Goal: Information Seeking & Learning: Learn about a topic

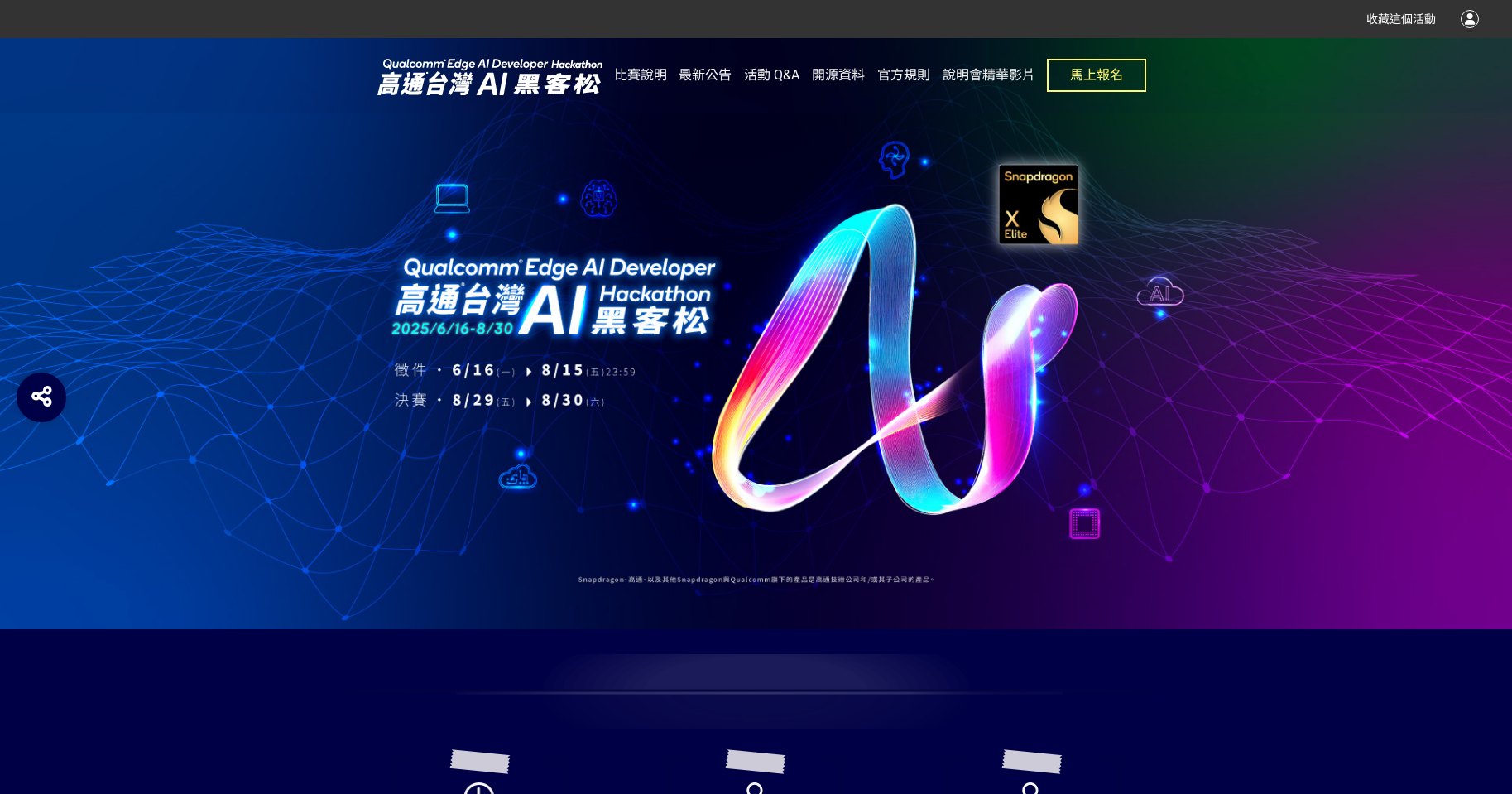
click at [414, 517] on div at bounding box center [756, 334] width 1512 height 591
click at [1307, 386] on div at bounding box center [756, 334] width 1512 height 591
click at [1012, 64] on link "說明會精華影片" at bounding box center [988, 75] width 92 height 74
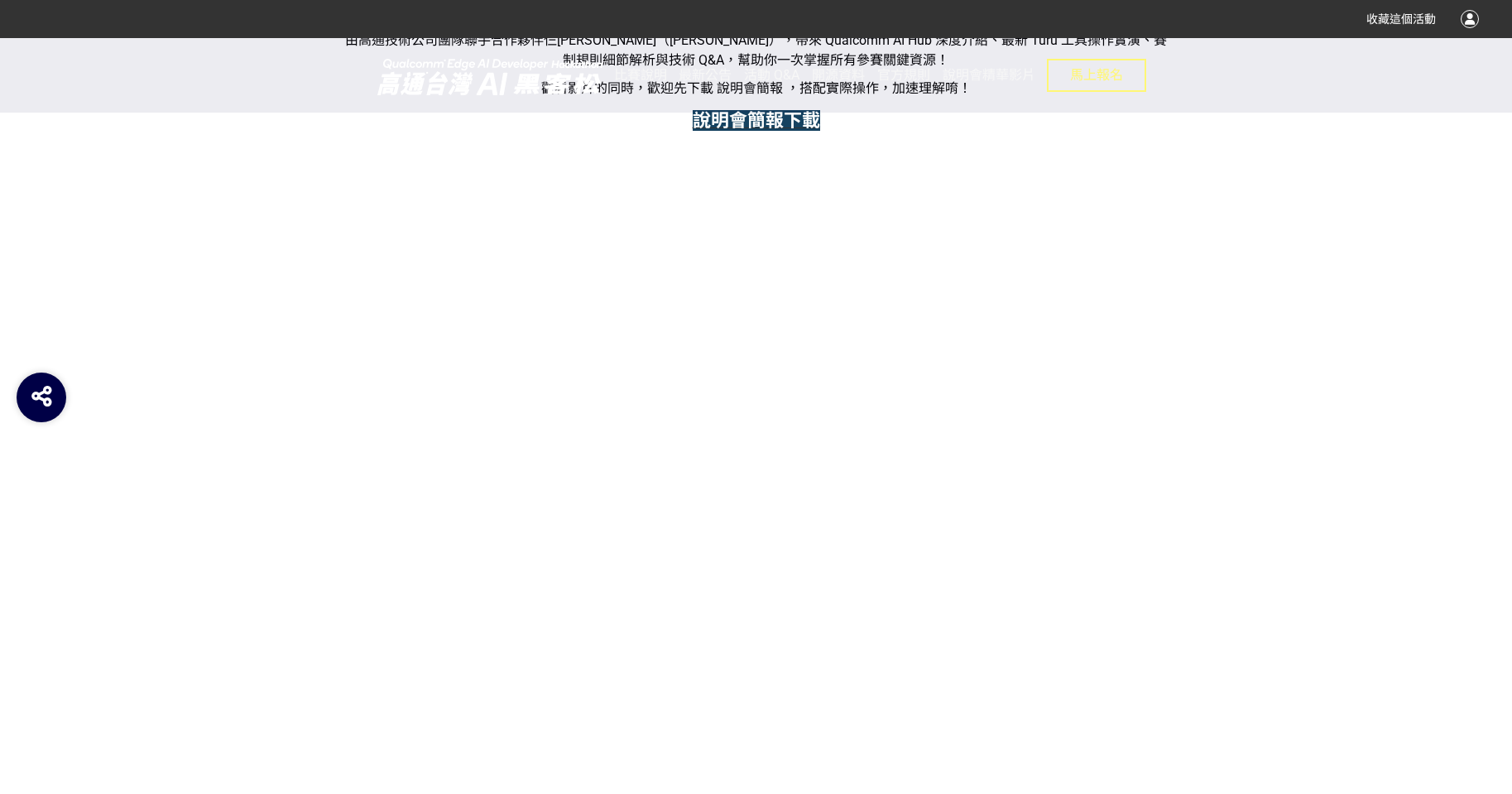
scroll to position [745, 0]
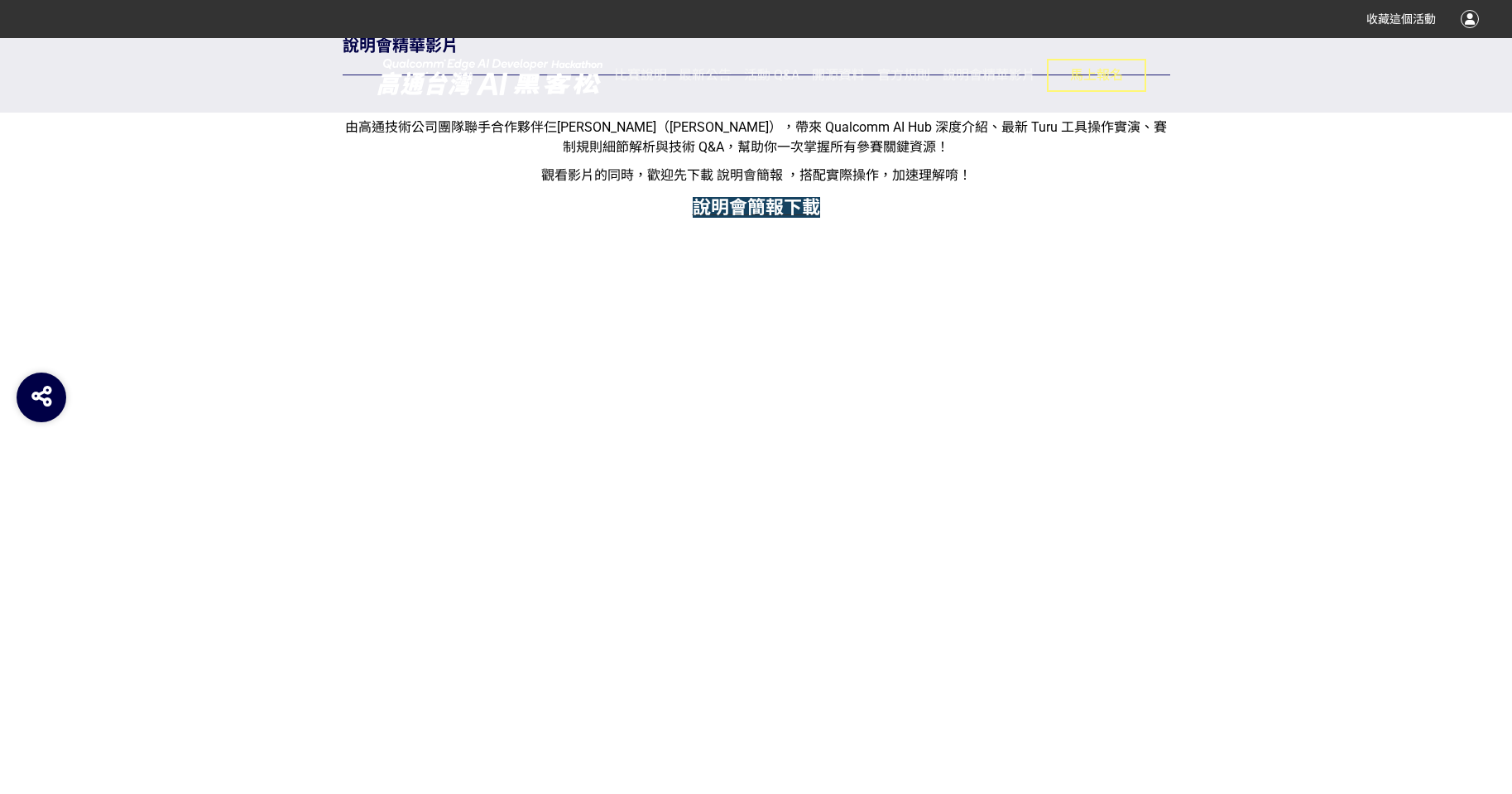
click at [795, 204] on strong "說明會簡報下載" at bounding box center [756, 207] width 127 height 20
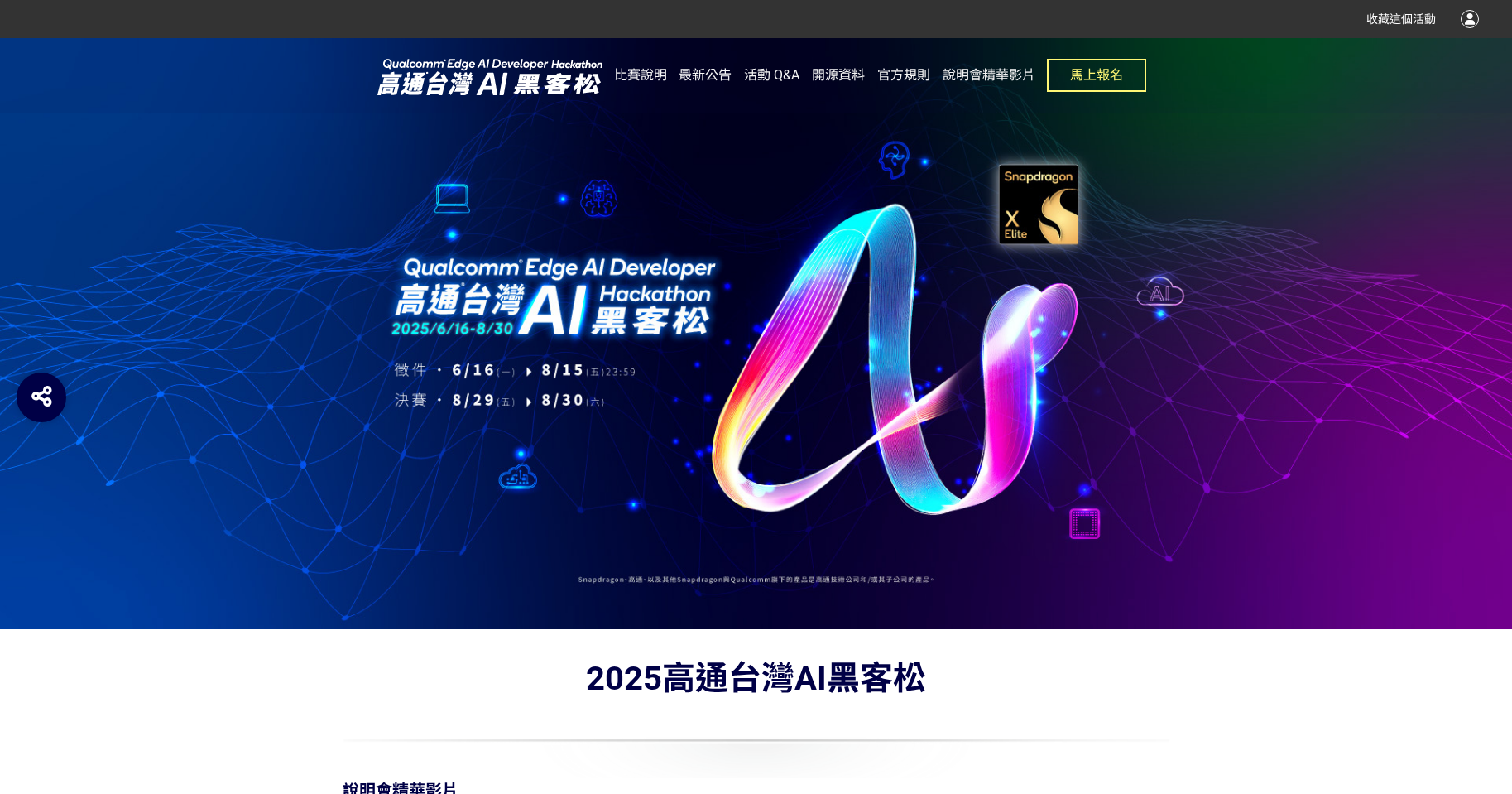
click at [1294, 277] on div at bounding box center [756, 334] width 1512 height 591
click at [1269, 296] on div at bounding box center [756, 334] width 1512 height 591
click at [1269, 297] on div at bounding box center [756, 334] width 1512 height 591
click at [1270, 297] on div at bounding box center [756, 334] width 1512 height 591
click at [981, 83] on link "說明會精華影片" at bounding box center [988, 75] width 92 height 74
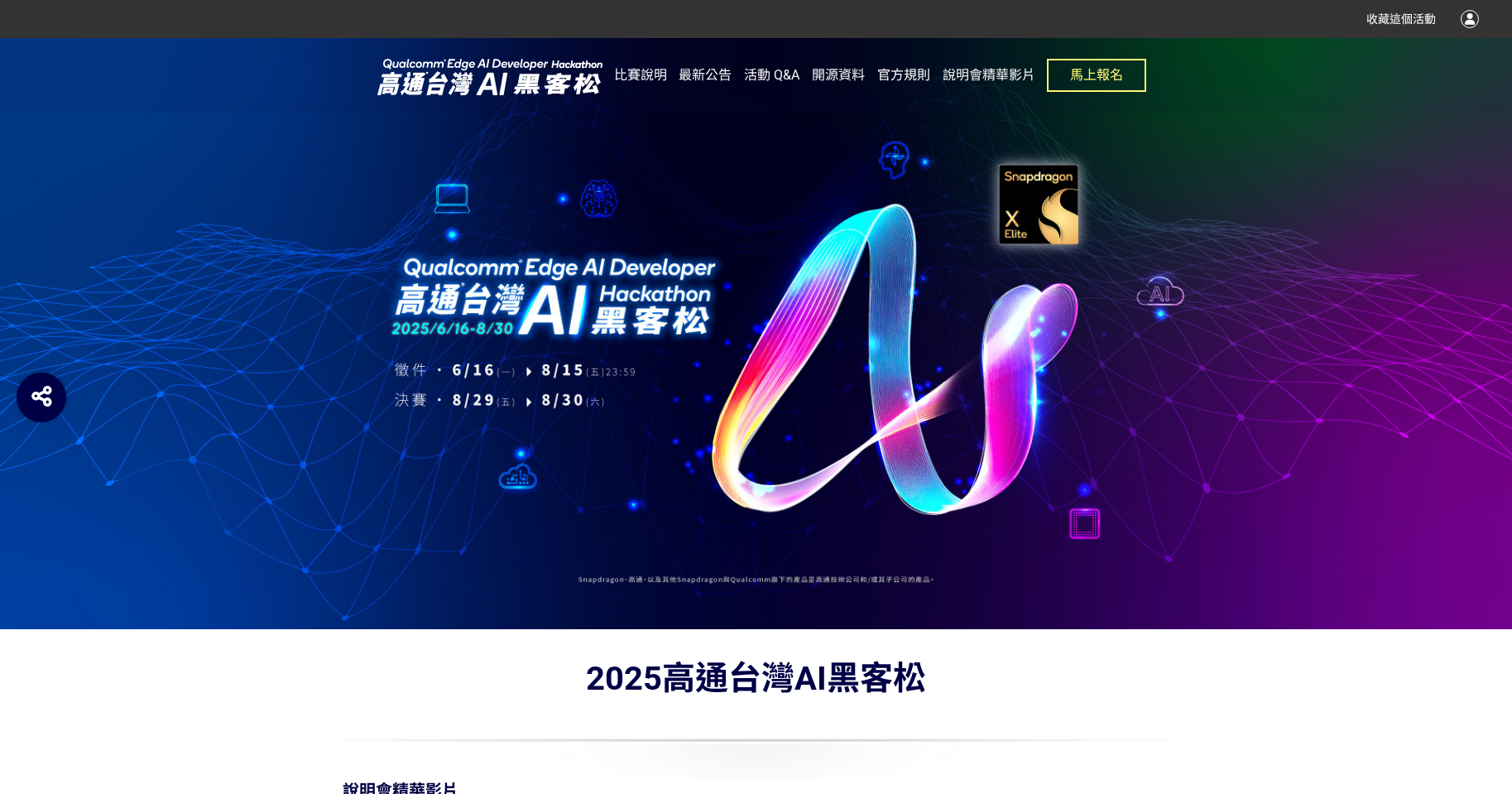
click at [914, 77] on span "官方規則" at bounding box center [903, 75] width 53 height 15
click at [767, 78] on span "活動 Q&A" at bounding box center [772, 75] width 56 height 15
click at [871, 163] on div at bounding box center [756, 334] width 1512 height 591
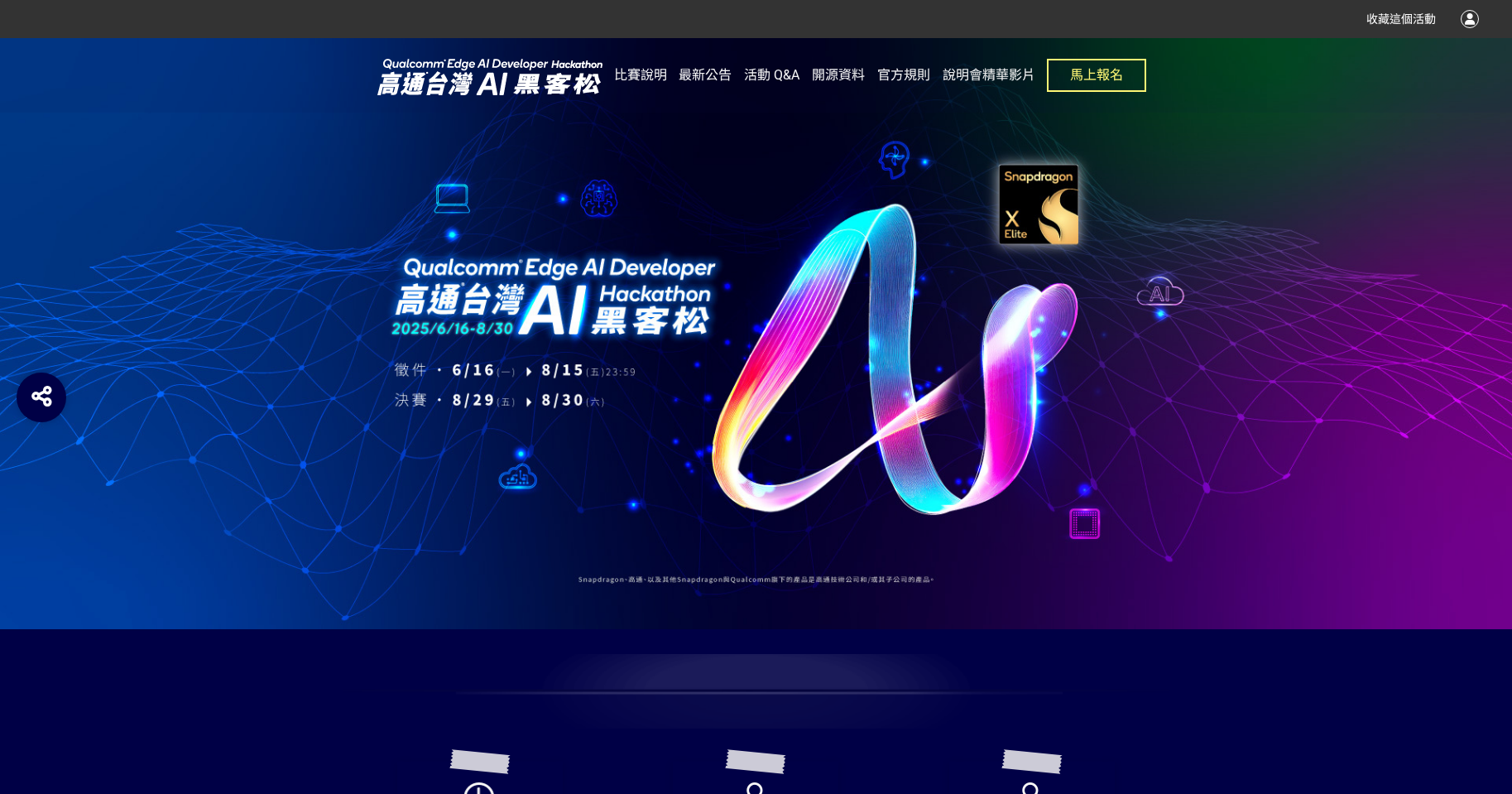
drag, startPoint x: 714, startPoint y: 149, endPoint x: 744, endPoint y: 284, distance: 138.3
click at [744, 284] on div at bounding box center [756, 334] width 1512 height 591
click at [640, 77] on span "比賽說明" at bounding box center [640, 75] width 53 height 15
click at [703, 76] on span "最新公告" at bounding box center [705, 75] width 53 height 15
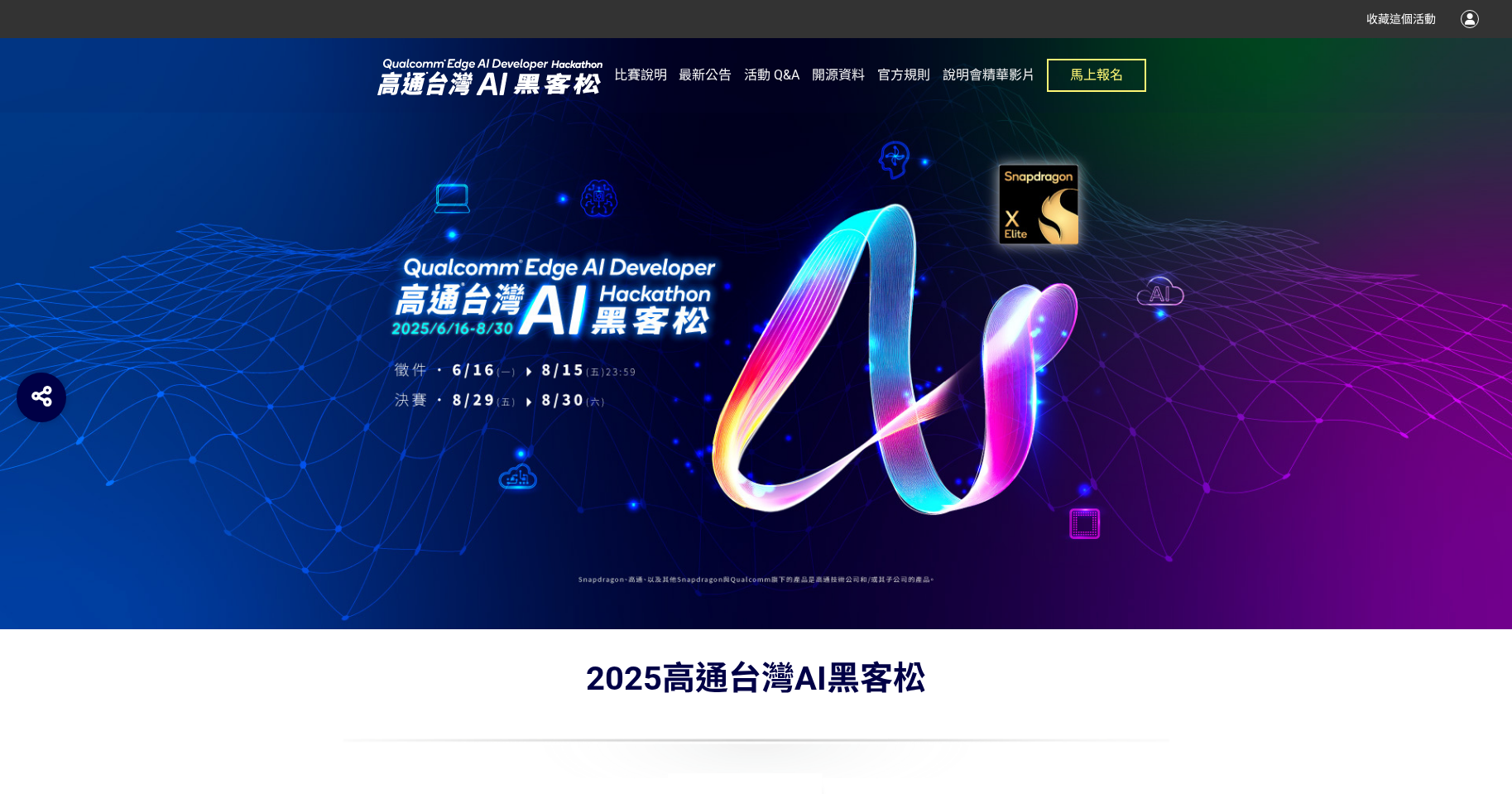
click at [747, 326] on div at bounding box center [756, 334] width 1512 height 591
